Goal: Transaction & Acquisition: Purchase product/service

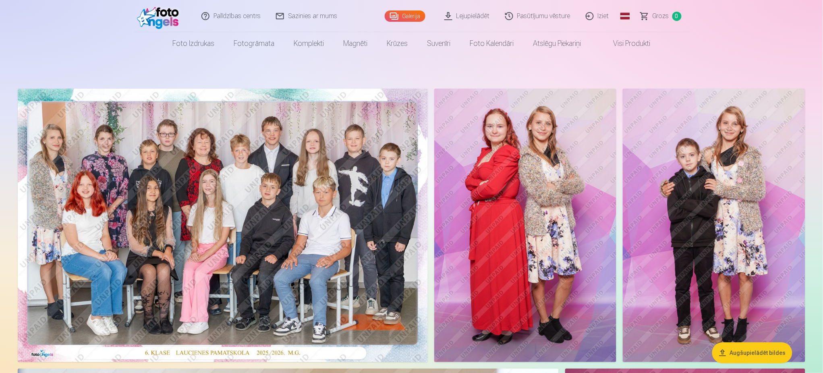
click at [191, 215] on img at bounding box center [223, 226] width 410 height 274
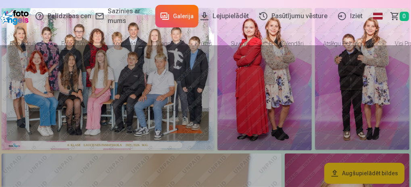
click at [179, 76] on div at bounding box center [205, 115] width 411 height 141
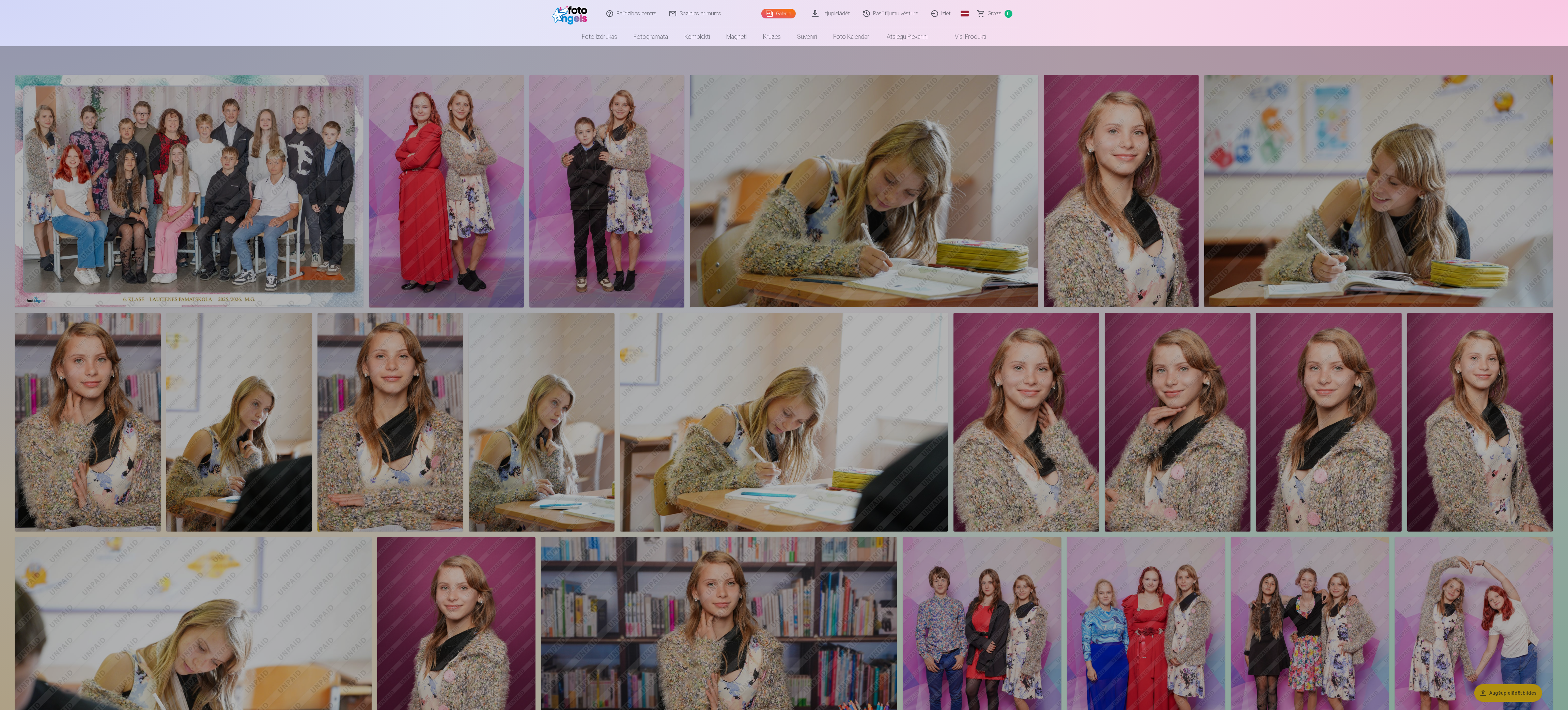
click at [696, 315] on div at bounding box center [784, 378] width 1568 height 664
click at [696, 261] on div at bounding box center [784, 378] width 1568 height 664
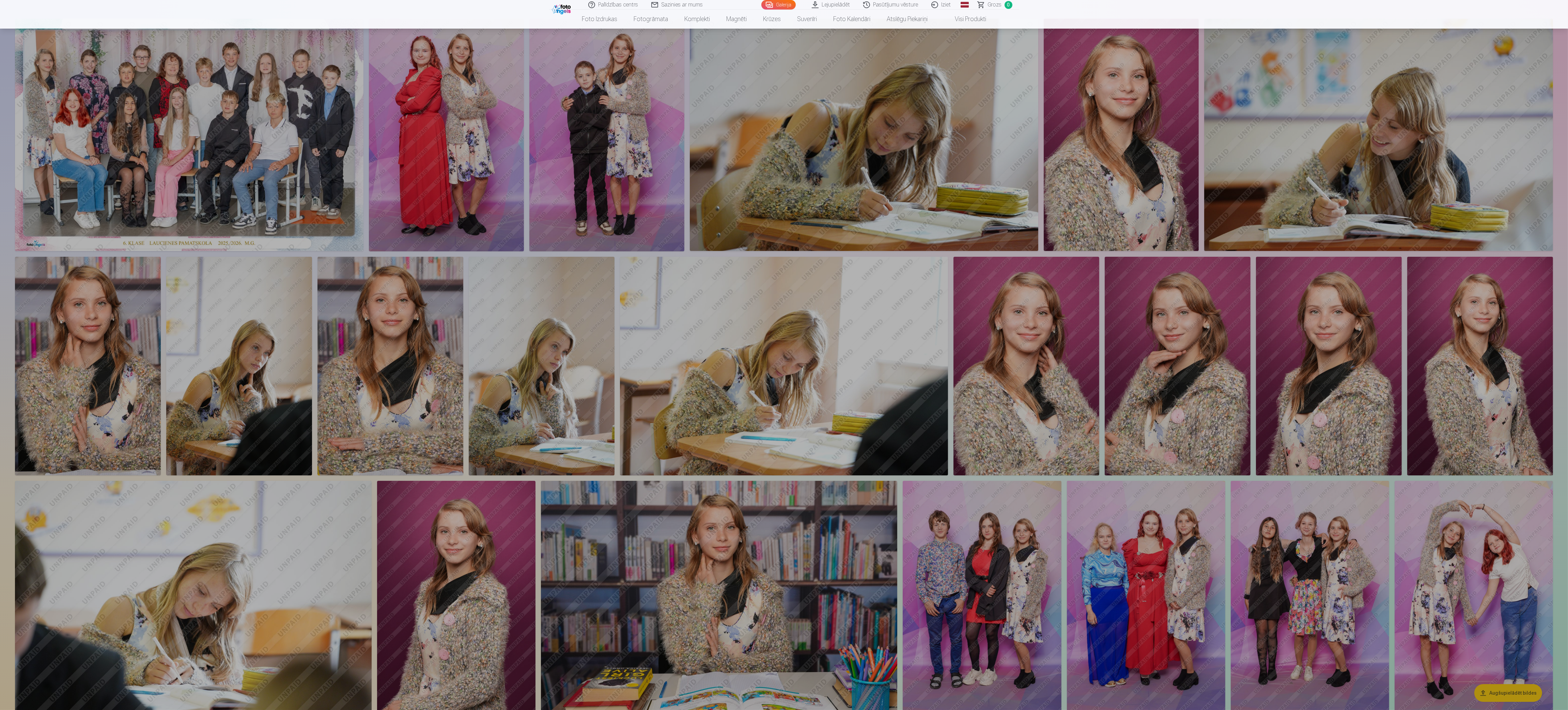
scroll to position [15, 0]
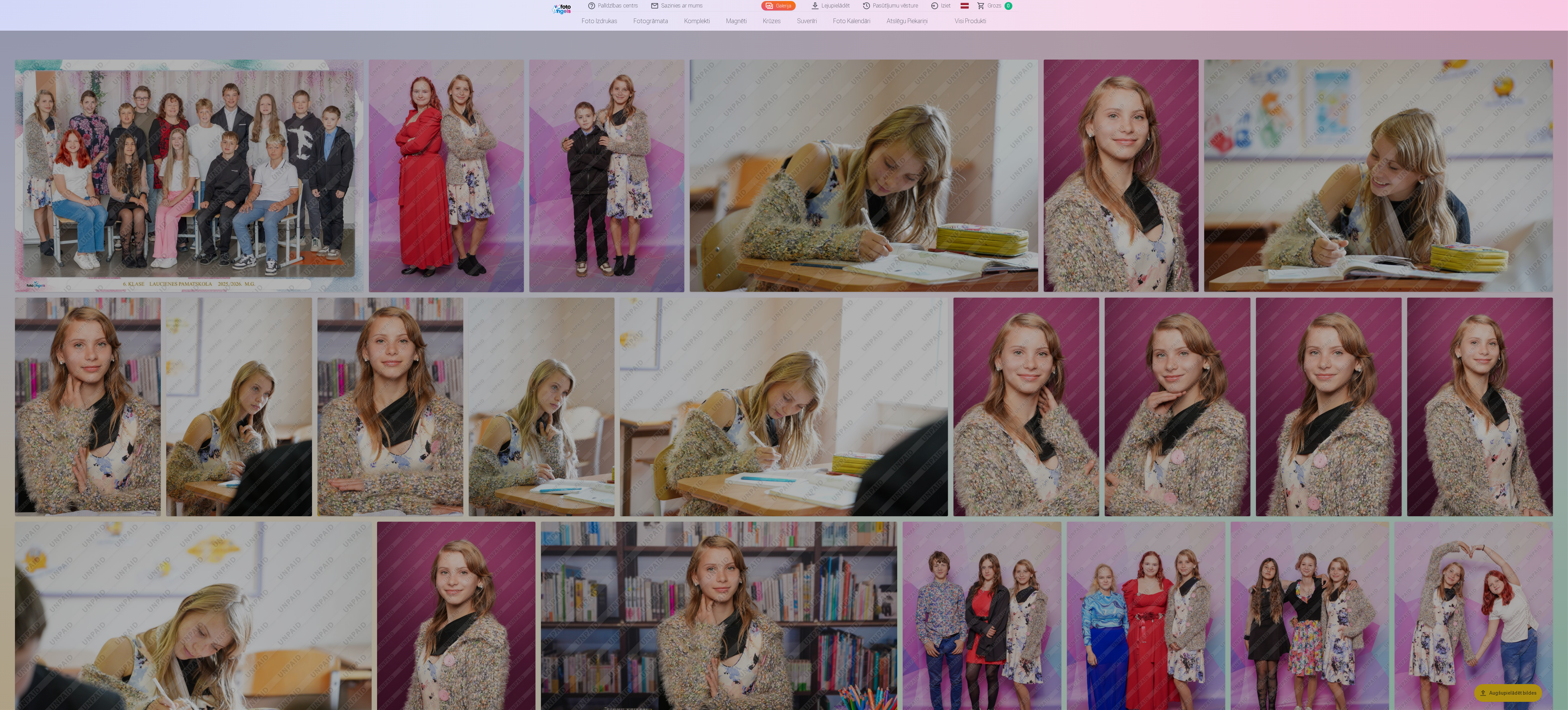
click at [696, 315] on div at bounding box center [784, 370] width 1568 height 680
click at [696, 17] on nav "Foto izdrukas Augstas kvalitātes fotoattēlu izdrukas 210 gsm papīrs, piesātināt…" at bounding box center [784, 21] width 1568 height 19
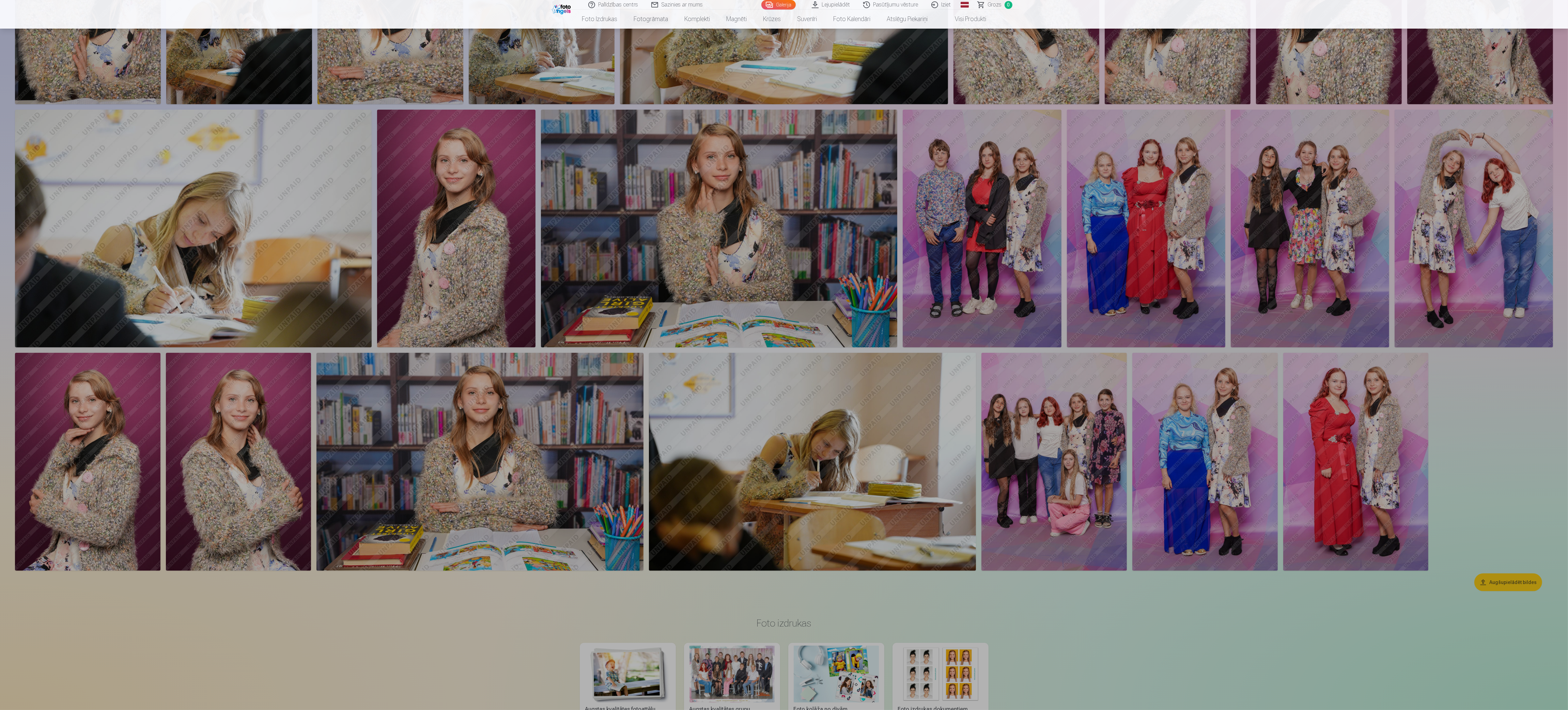
scroll to position [677, 0]
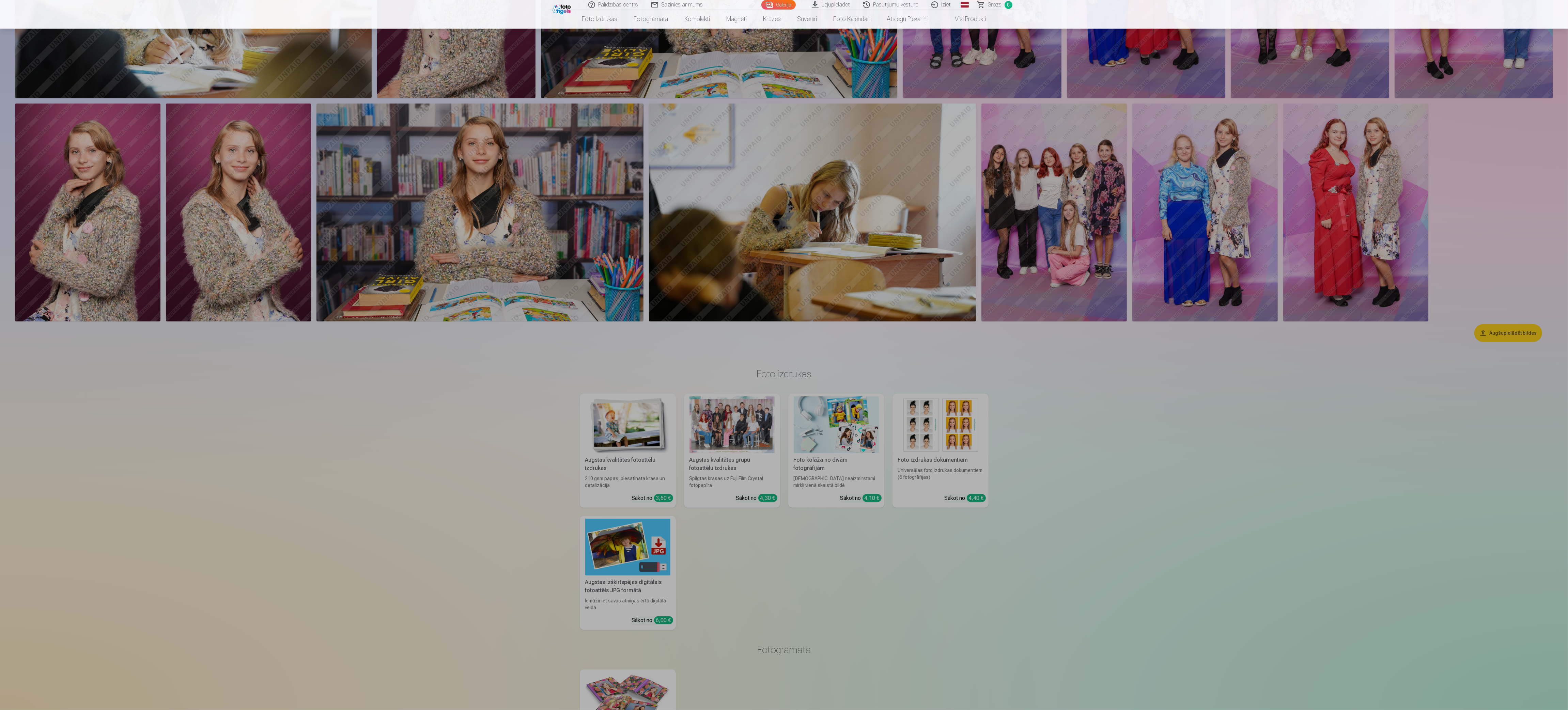
click at [696, 234] on div at bounding box center [784, 369] width 1568 height 681
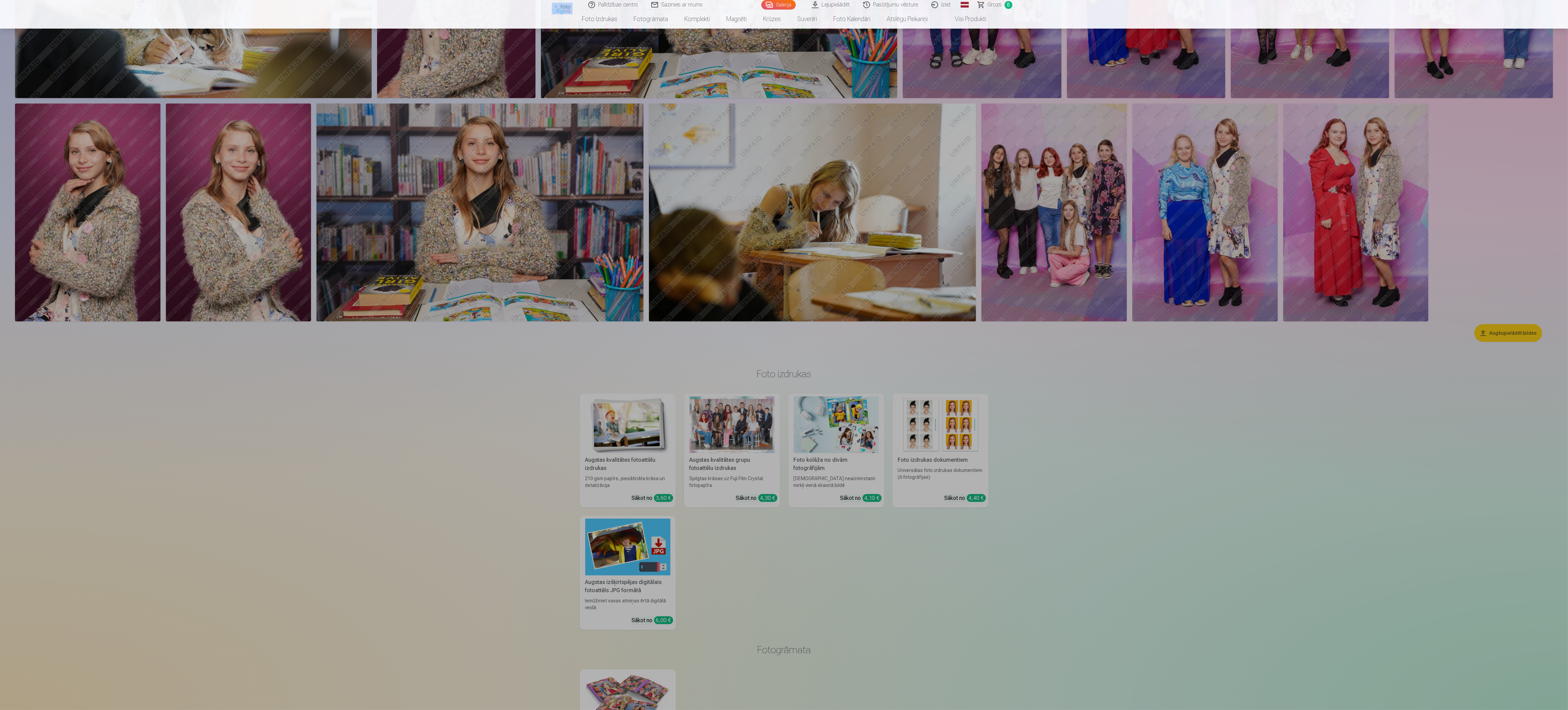
click at [696, 234] on div at bounding box center [784, 369] width 1568 height 681
click at [696, 315] on div at bounding box center [784, 369] width 1568 height 681
click at [696, 236] on div at bounding box center [784, 369] width 1568 height 681
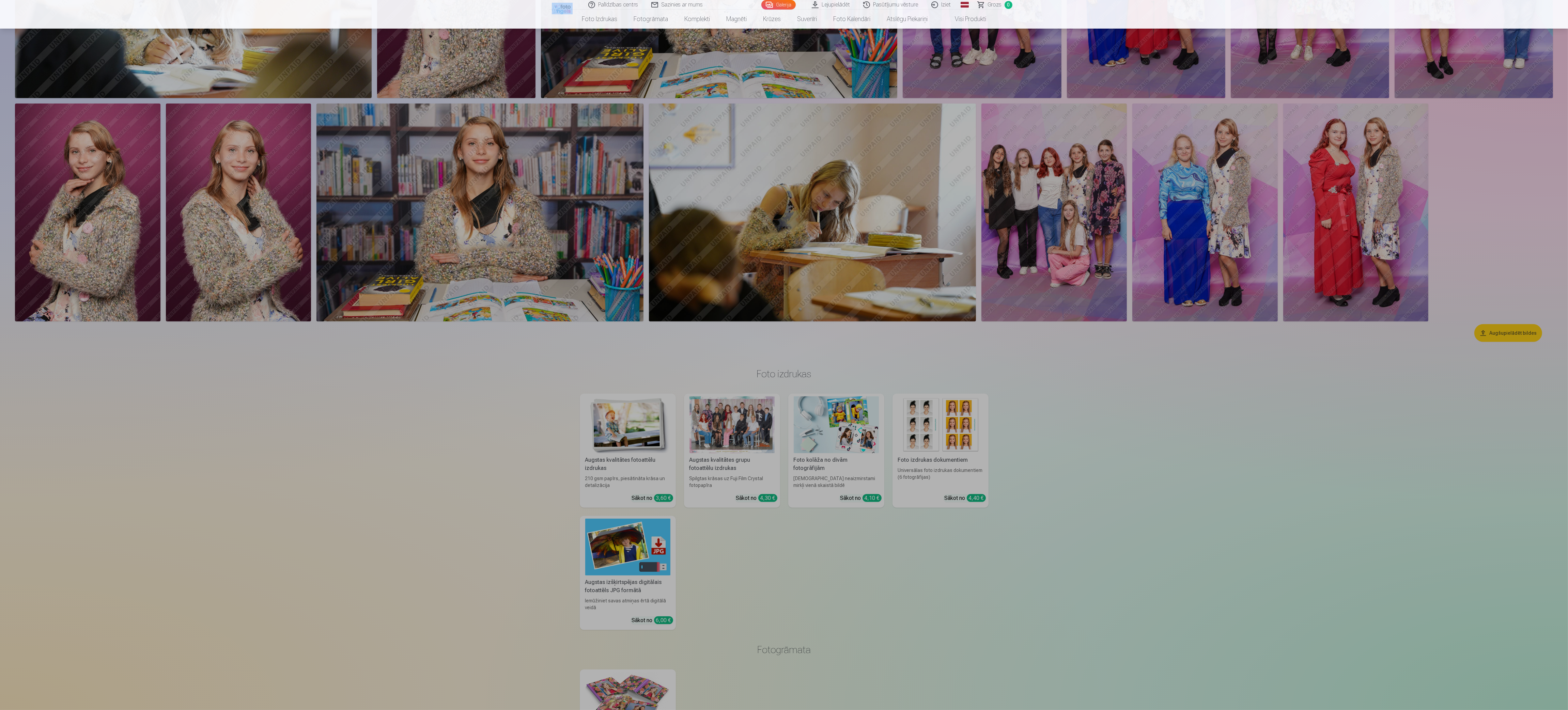
click at [696, 236] on div at bounding box center [784, 369] width 1568 height 681
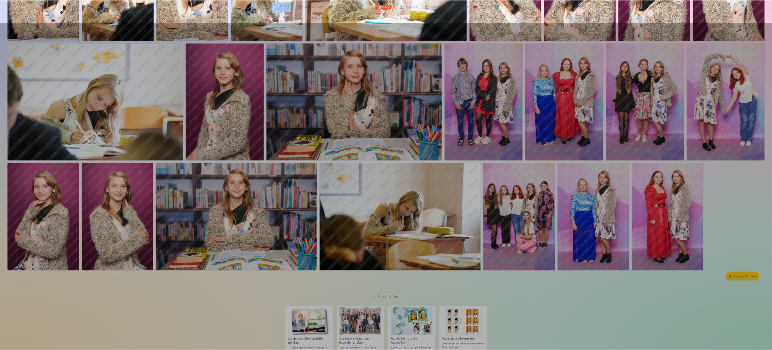
scroll to position [0, 0]
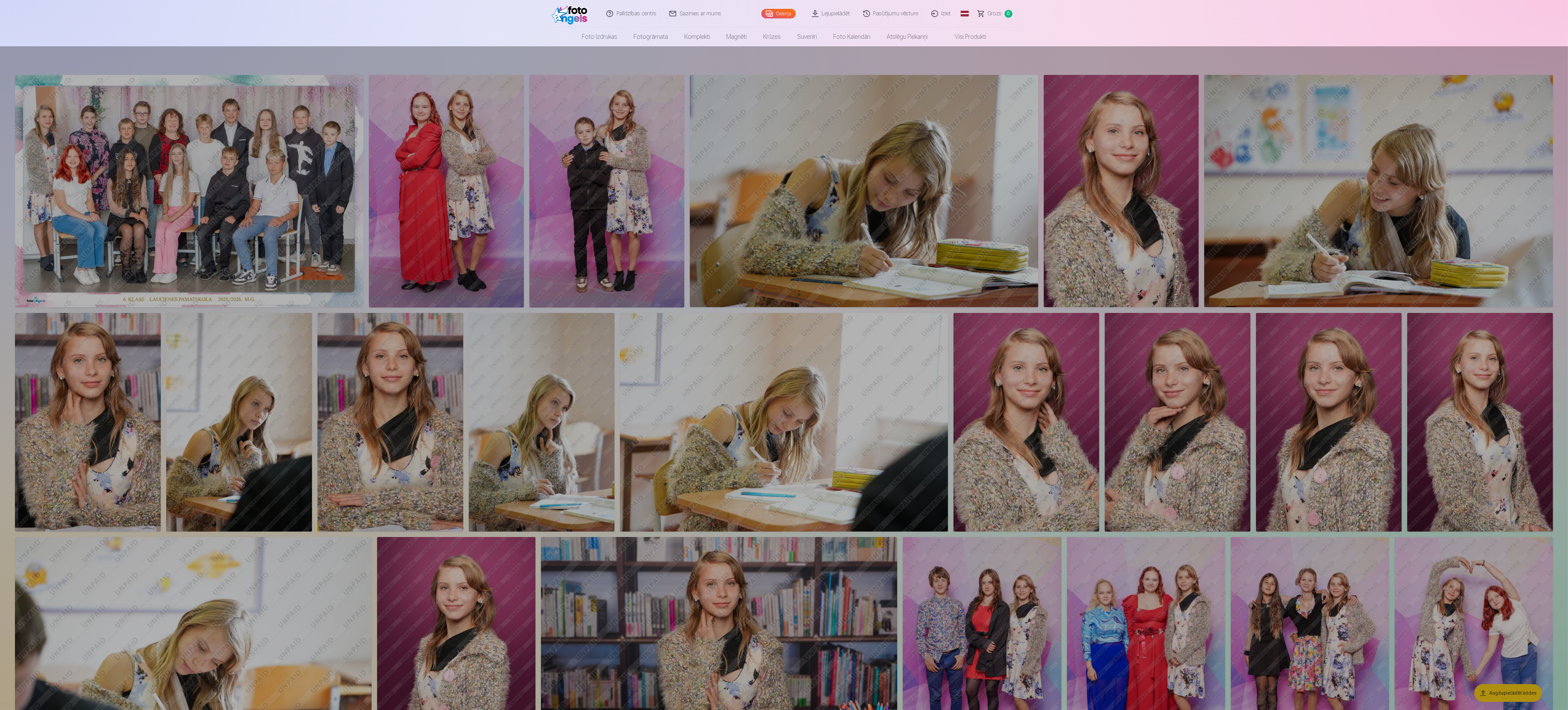
click at [696, 8] on header "Palīdzības centrs Sazinies ar mums Galerija Lejupielādēt Pasūtījumu vēsture Izi…" at bounding box center [784, 23] width 1568 height 46
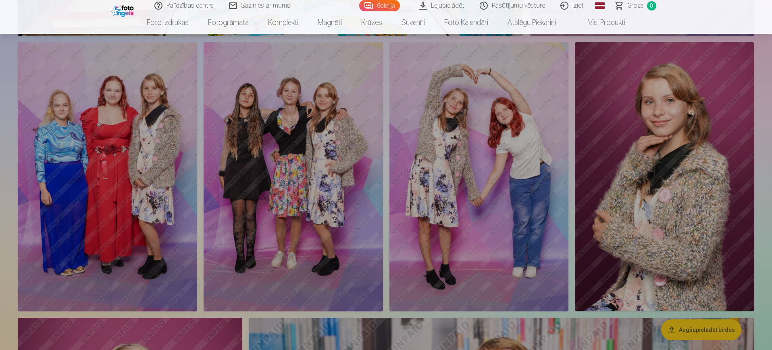
scroll to position [2758, 0]
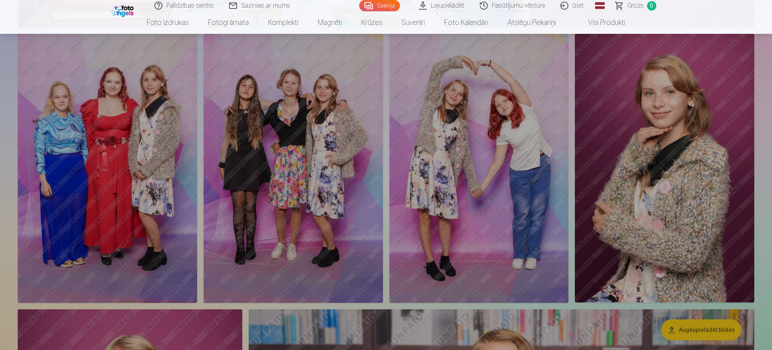
click at [143, 158] on div at bounding box center [386, 192] width 772 height 316
click at [756, 87] on div at bounding box center [386, 192] width 772 height 316
click at [762, 21] on nav "Foto izdrukas Augstas kvalitātes fotoattēlu izdrukas 210 gsm papīrs, piesātināt…" at bounding box center [386, 22] width 772 height 23
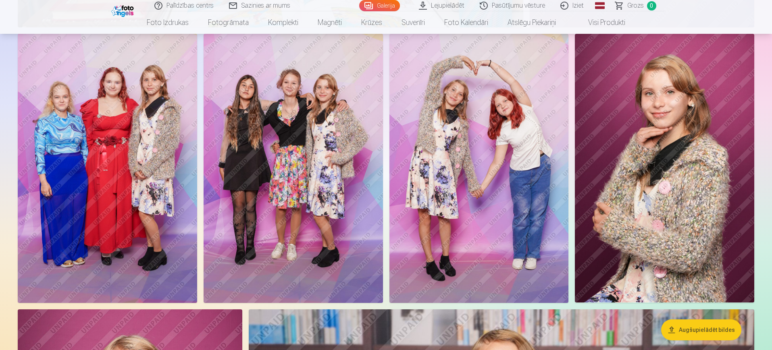
click at [125, 125] on img at bounding box center [107, 168] width 179 height 269
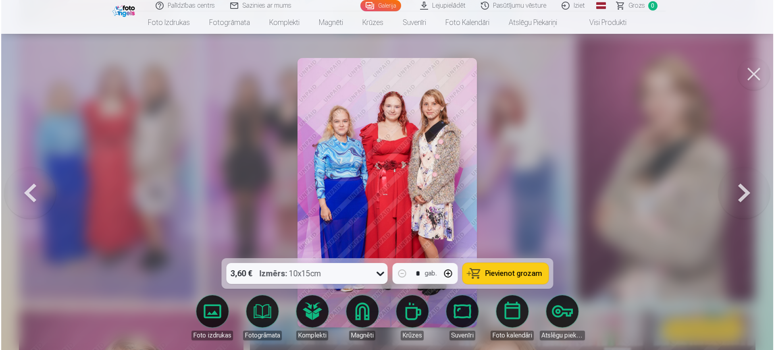
scroll to position [2765, 0]
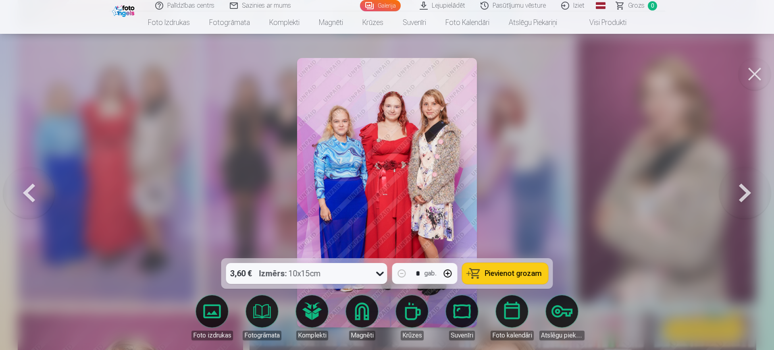
click at [505, 151] on div at bounding box center [387, 175] width 774 height 350
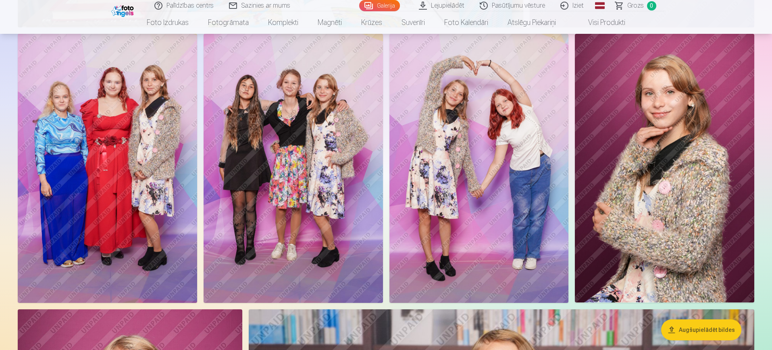
click at [437, 170] on img at bounding box center [478, 168] width 179 height 269
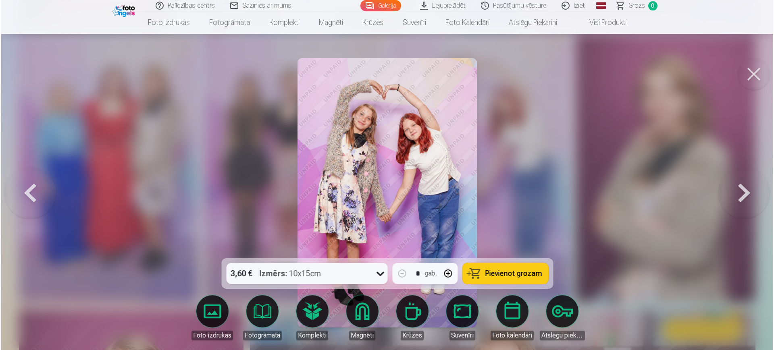
scroll to position [2765, 0]
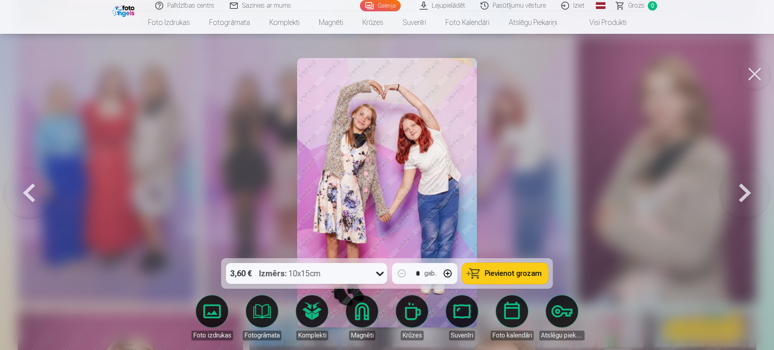
click at [589, 158] on div at bounding box center [387, 175] width 774 height 350
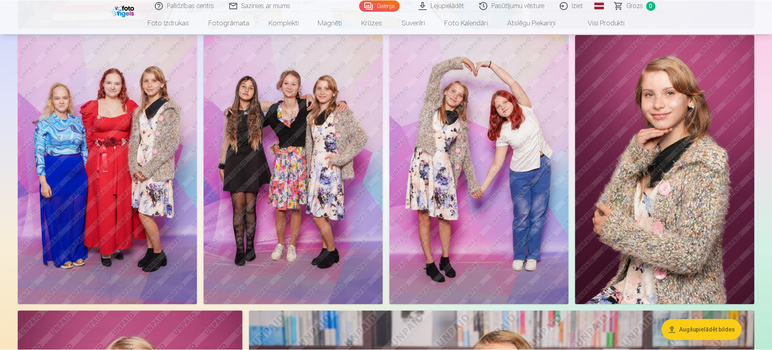
scroll to position [2758, 0]
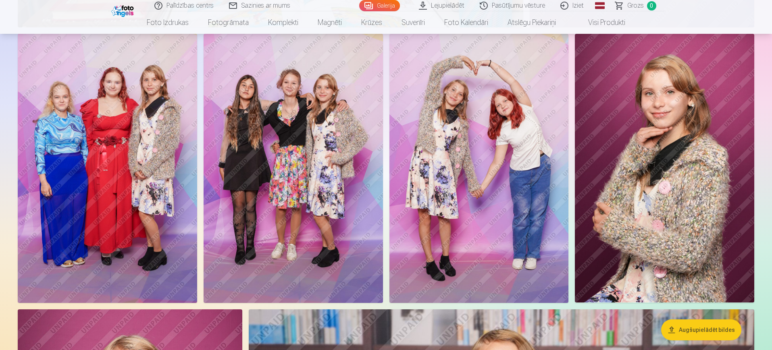
click at [114, 163] on img at bounding box center [107, 168] width 179 height 269
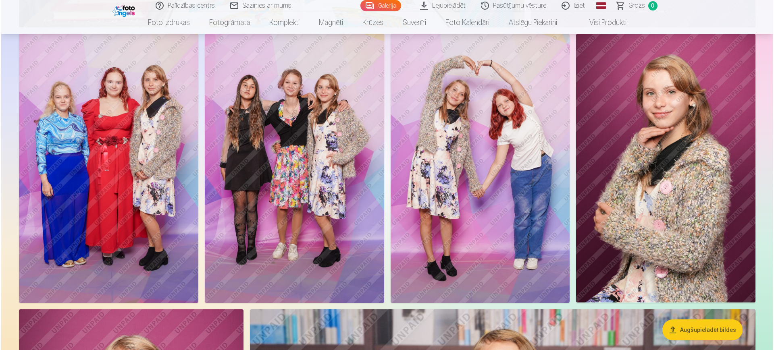
scroll to position [2765, 0]
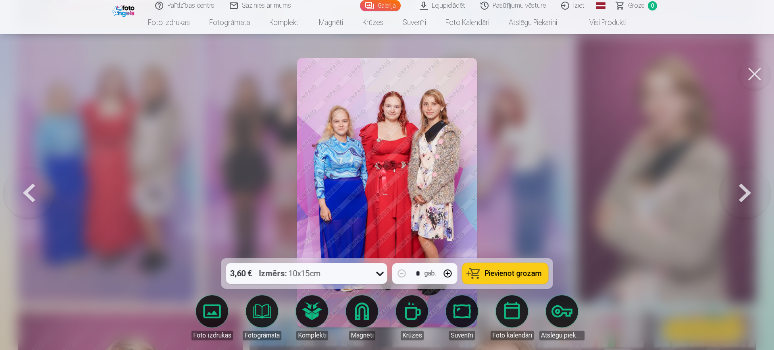
click at [563, 217] on div at bounding box center [387, 175] width 774 height 350
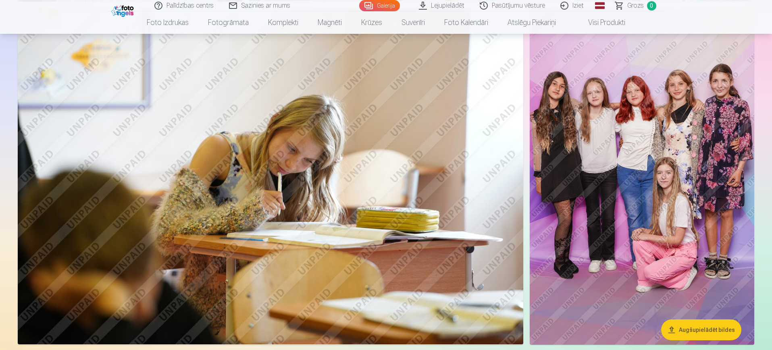
scroll to position [3411, 0]
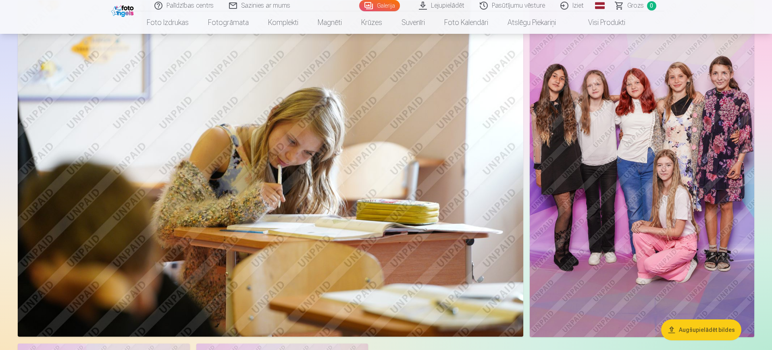
click at [693, 182] on img at bounding box center [641, 168] width 224 height 337
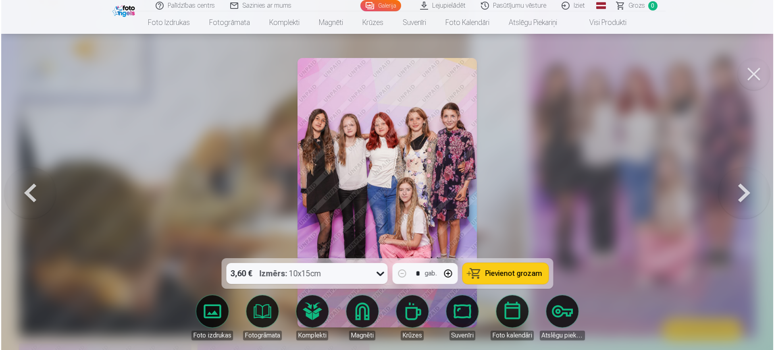
scroll to position [3420, 0]
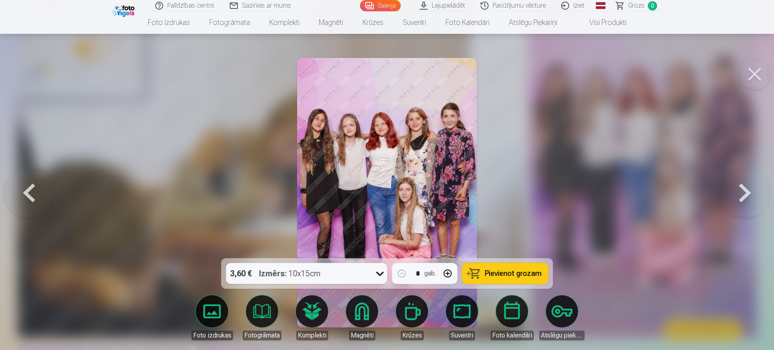
click at [473, 272] on button "Pievienot grozam" at bounding box center [505, 273] width 86 height 21
click at [684, 224] on div at bounding box center [387, 175] width 774 height 350
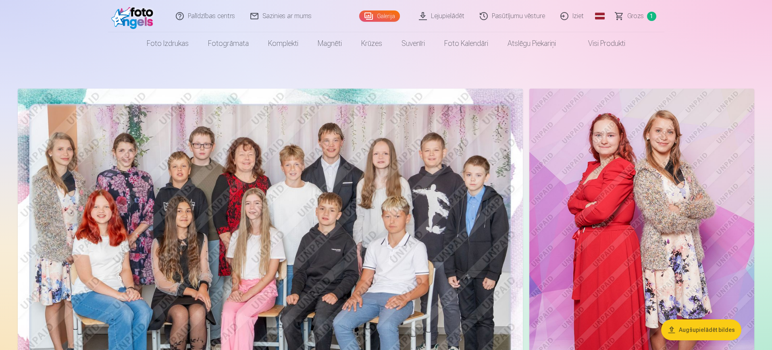
click at [376, 150] on img at bounding box center [270, 257] width 505 height 337
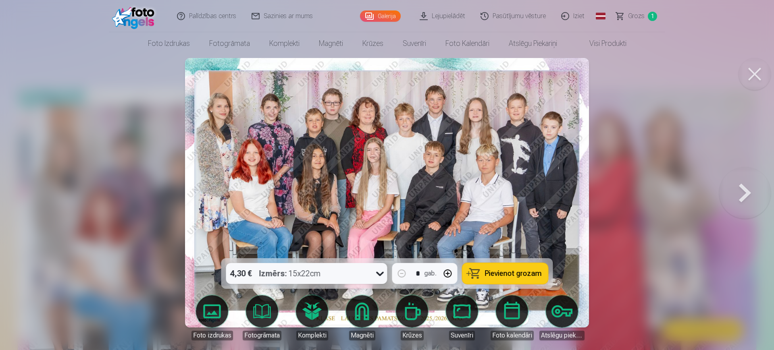
click at [523, 273] on span "Pievienot grozam" at bounding box center [513, 273] width 57 height 7
click at [755, 78] on button at bounding box center [754, 74] width 32 height 32
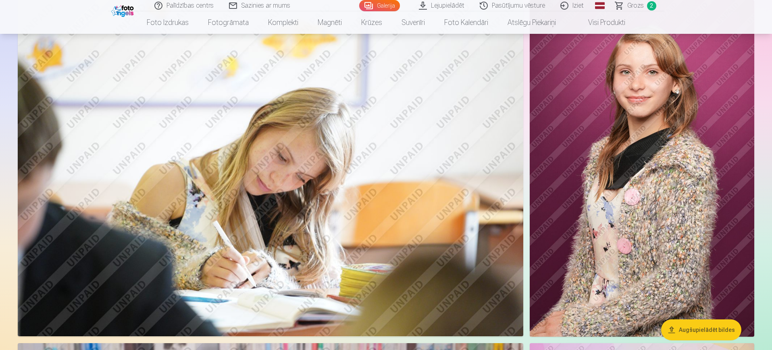
scroll to position [2098, 0]
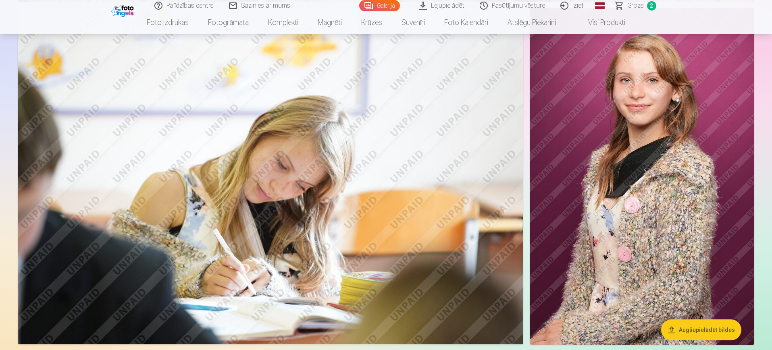
click at [672, 199] on img at bounding box center [641, 176] width 224 height 337
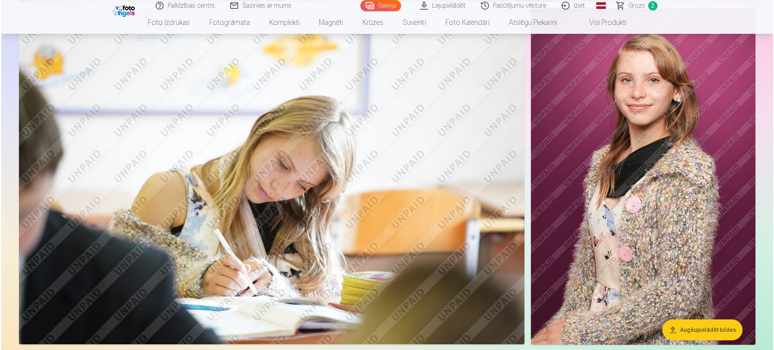
scroll to position [2102, 0]
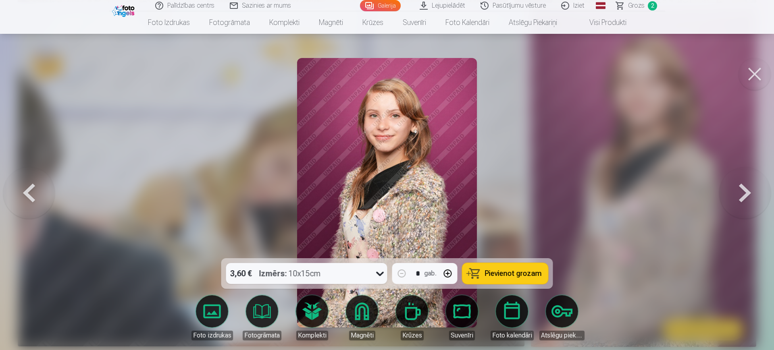
click at [512, 268] on button "Pievienot grozam" at bounding box center [505, 273] width 86 height 21
click at [587, 197] on div at bounding box center [387, 175] width 774 height 350
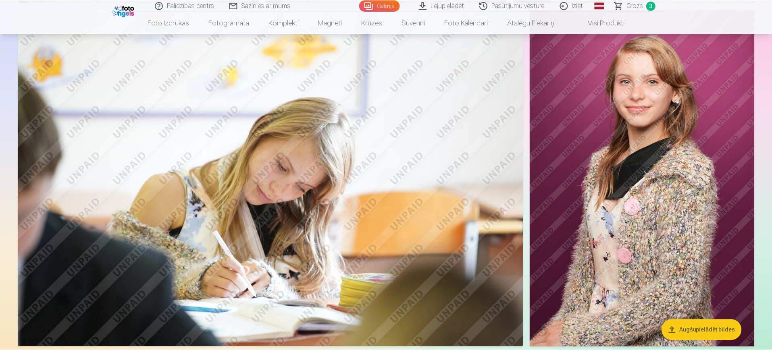
scroll to position [2098, 0]
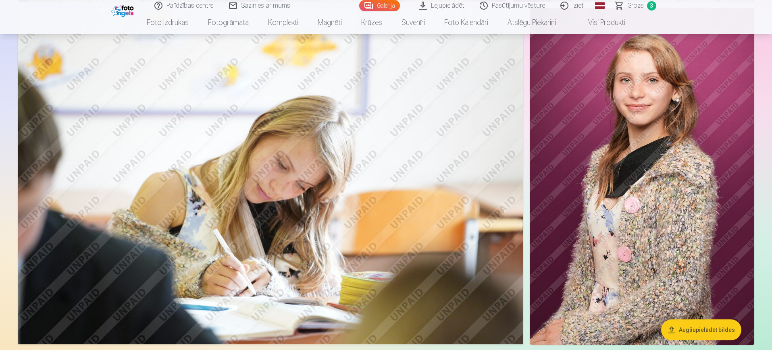
click at [637, 7] on span "Grozs" at bounding box center [635, 6] width 17 height 10
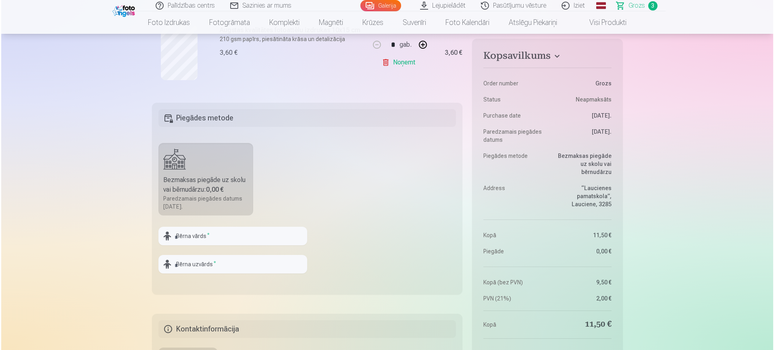
scroll to position [464, 0]
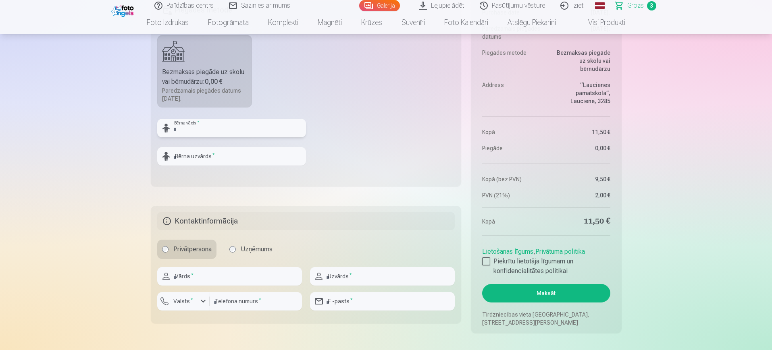
click at [240, 132] on input "text" at bounding box center [231, 128] width 149 height 19
type input "*"
type input "*****"
click at [224, 157] on input "text" at bounding box center [231, 156] width 149 height 19
type input "******"
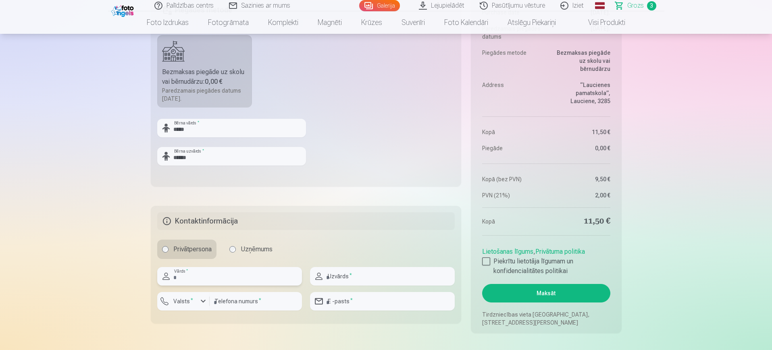
click at [192, 283] on input "text" at bounding box center [229, 276] width 145 height 19
type input "****"
click at [340, 282] on input "text" at bounding box center [382, 276] width 145 height 19
type input "********"
click at [275, 303] on input "number" at bounding box center [256, 301] width 92 height 19
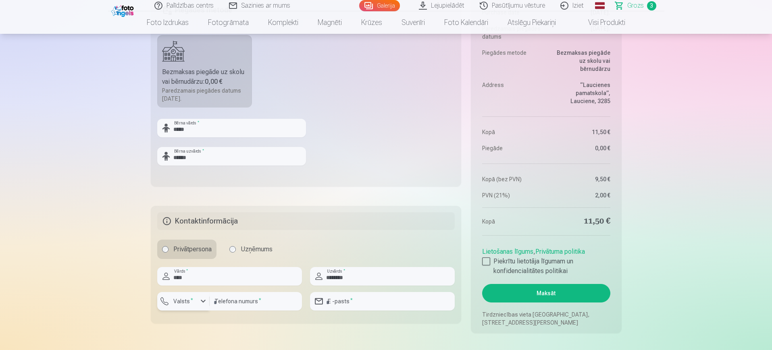
click at [188, 303] on label "Valsts *" at bounding box center [183, 301] width 26 height 8
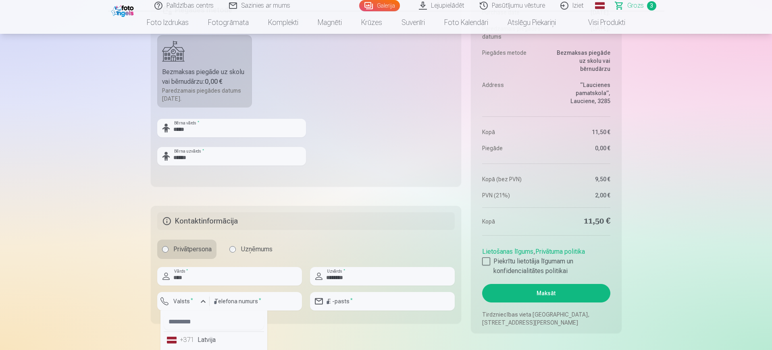
click at [198, 342] on li "+371 Latvija" at bounding box center [214, 340] width 100 height 16
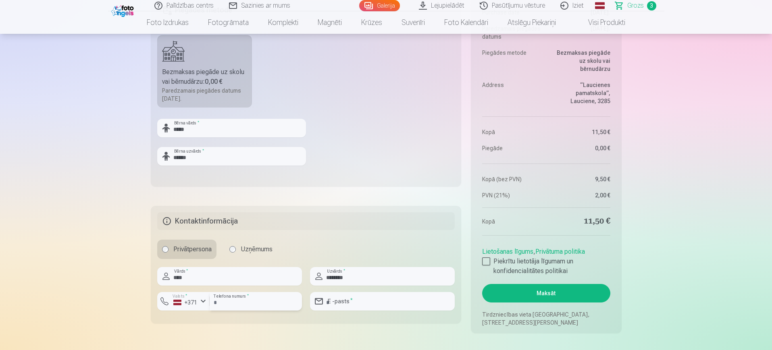
click at [253, 302] on input "number" at bounding box center [256, 301] width 92 height 19
type input "********"
click at [359, 303] on input "email" at bounding box center [382, 301] width 145 height 19
type input "**********"
click at [486, 260] on div at bounding box center [486, 261] width 8 height 8
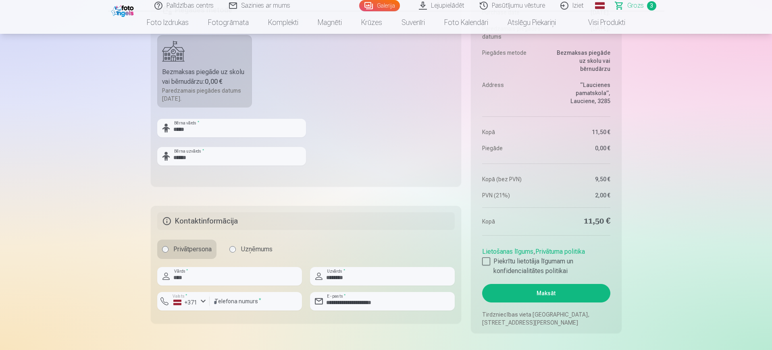
click at [527, 294] on button "Maksāt" at bounding box center [546, 293] width 128 height 19
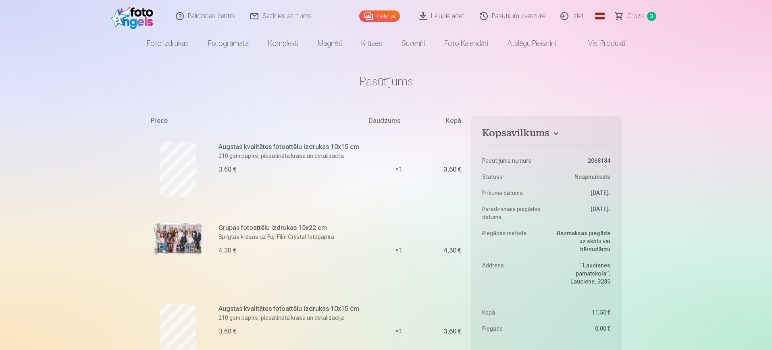
click at [569, 12] on link "Iziet" at bounding box center [572, 16] width 39 height 32
